Goal: Task Accomplishment & Management: Manage account settings

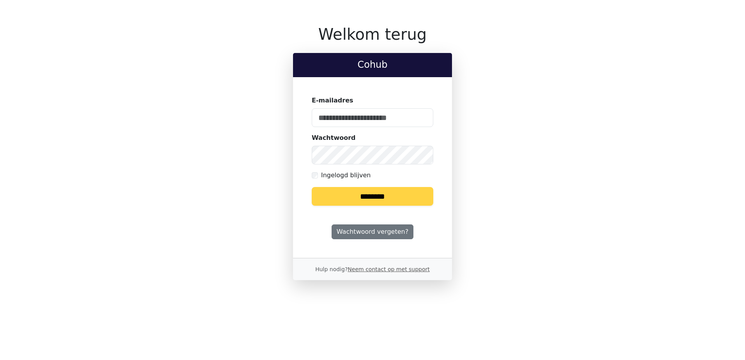
click at [417, 118] on input "E-mailadres" at bounding box center [373, 117] width 122 height 19
click at [421, 118] on keeper-lock "Open Keeper Popup" at bounding box center [422, 117] width 9 height 9
type input "**********"
click at [386, 200] on input "********" at bounding box center [373, 196] width 122 height 19
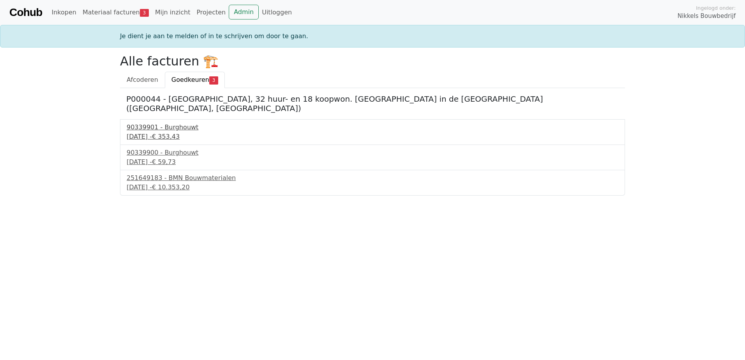
click at [153, 132] on div "[DATE] - € 353,43" at bounding box center [373, 136] width 492 height 9
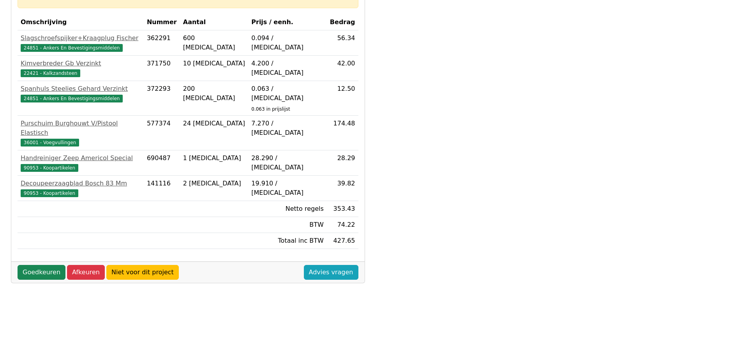
scroll to position [234, 0]
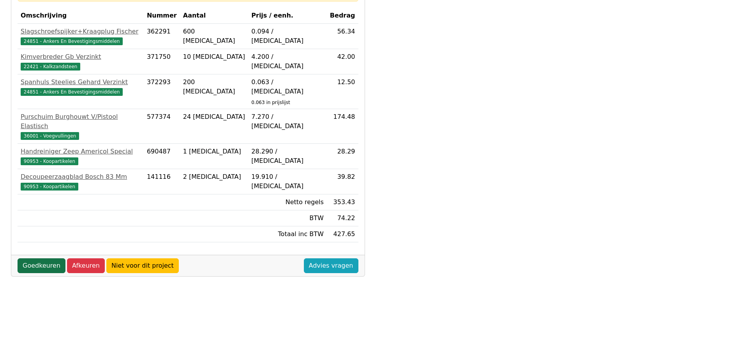
click at [34, 258] on link "Goedkeuren" at bounding box center [42, 265] width 48 height 15
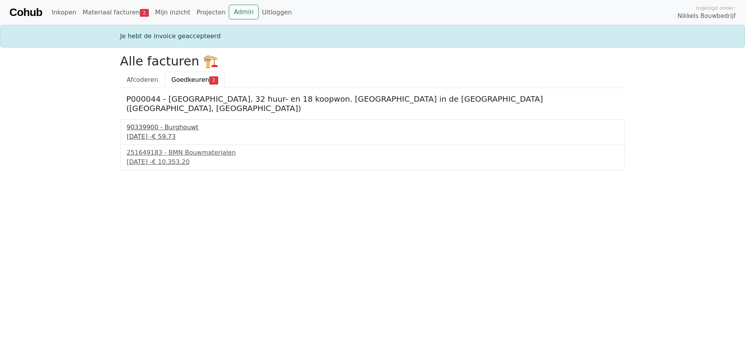
click at [160, 123] on div "90339900 - Burghouwt" at bounding box center [373, 127] width 492 height 9
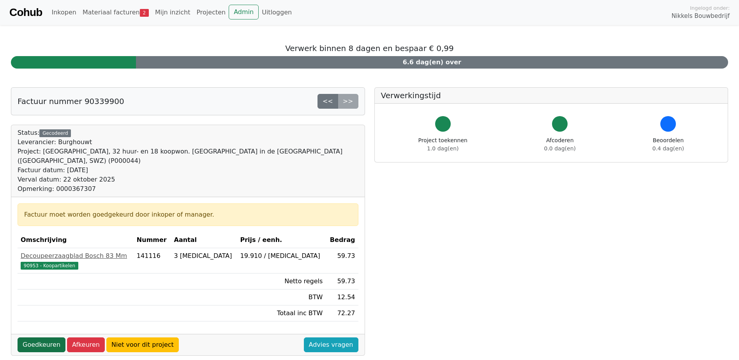
click at [47, 337] on link "Goedkeuren" at bounding box center [42, 344] width 48 height 15
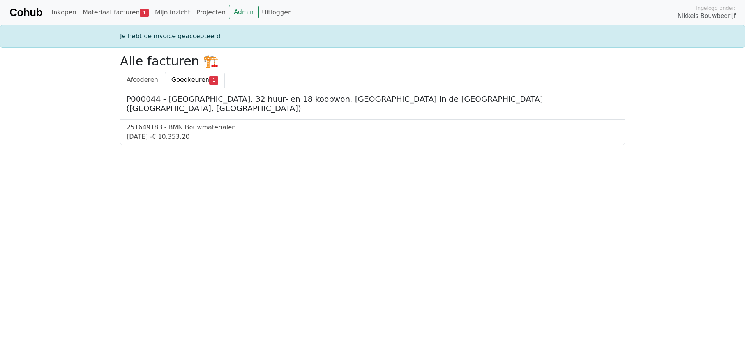
click at [168, 123] on div "251649183 - BMN Bouwmaterialen" at bounding box center [373, 127] width 492 height 9
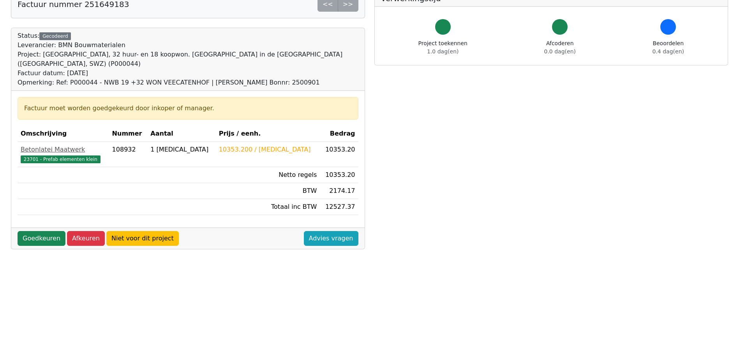
scroll to position [117, 0]
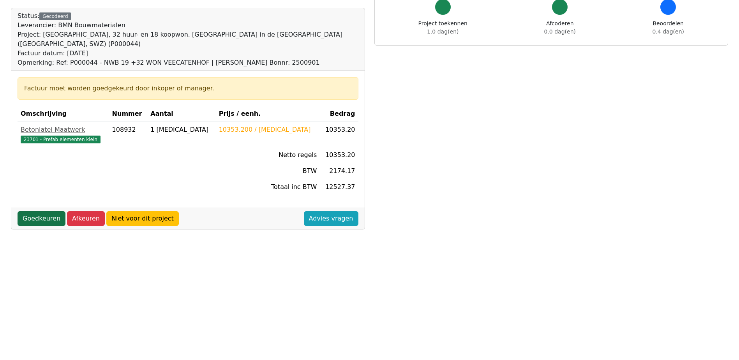
click at [37, 211] on link "Goedkeuren" at bounding box center [42, 218] width 48 height 15
